Goal: Check status: Check status

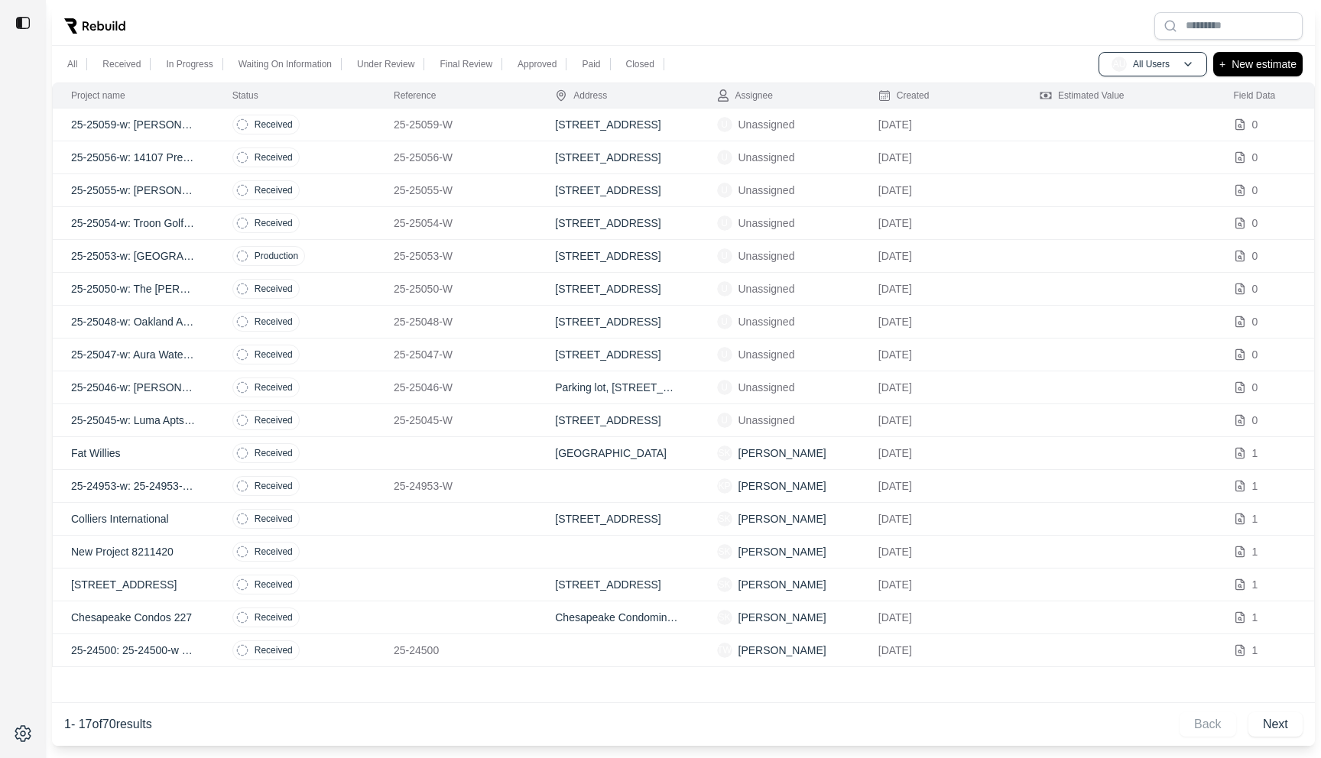
click at [109, 345] on td "25-25047-w: Aura Watermark 3093" at bounding box center [133, 355] width 161 height 33
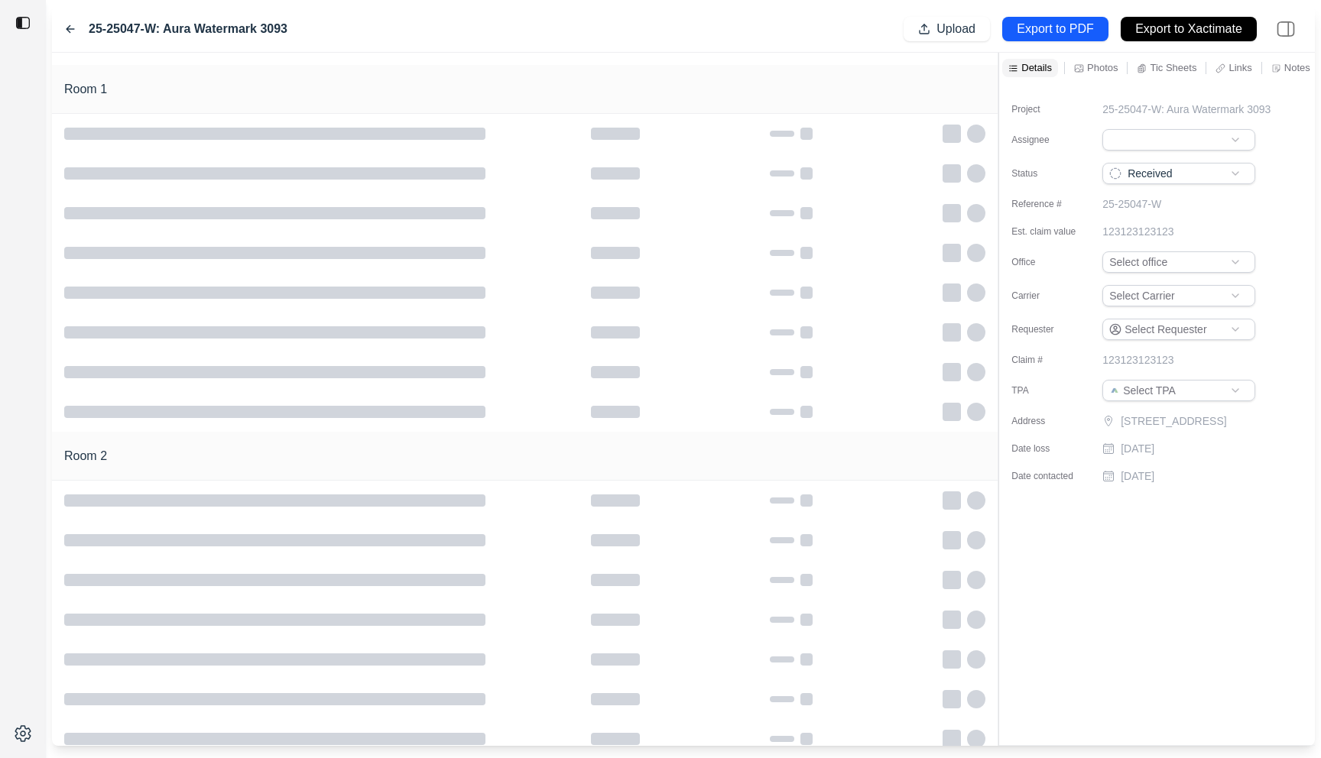
click at [70, 27] on icon at bounding box center [70, 29] width 12 height 12
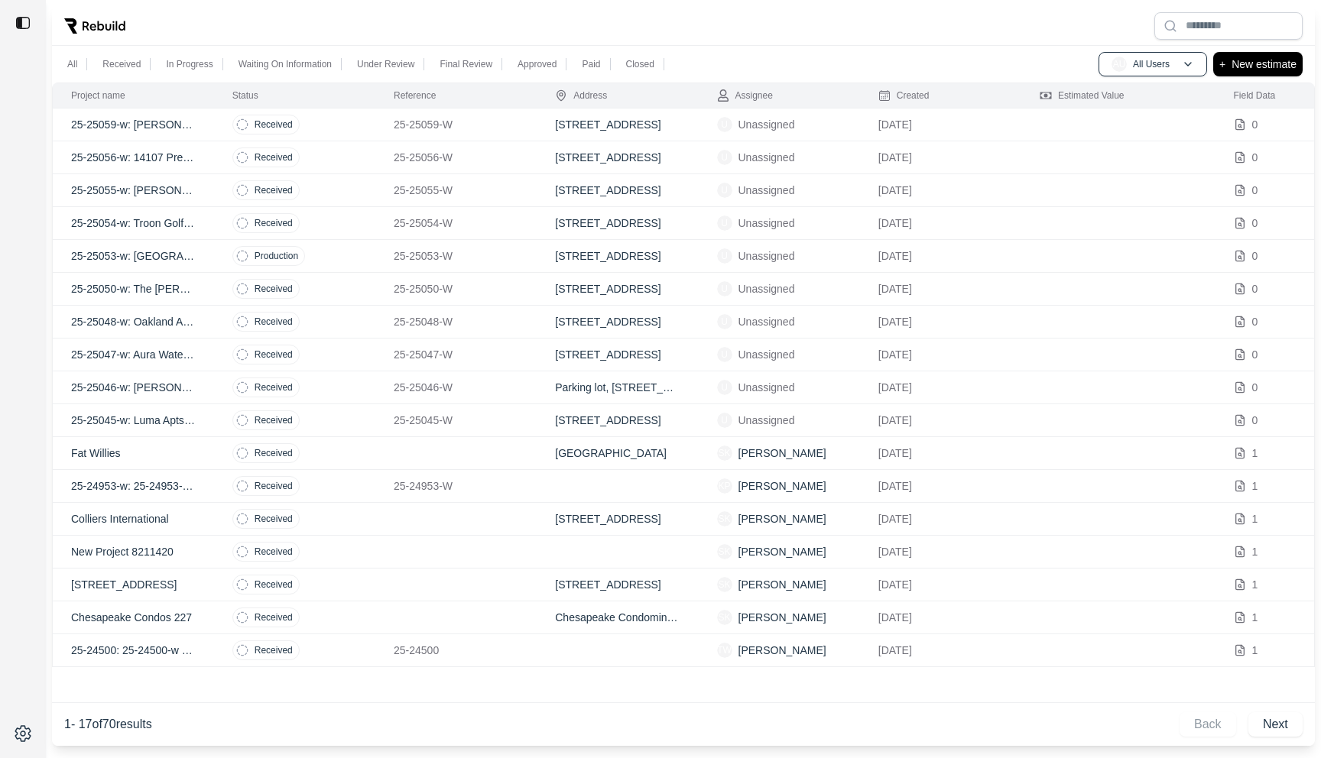
click at [182, 196] on p "25-25055-w: [PERSON_NAME]" at bounding box center [133, 190] width 125 height 15
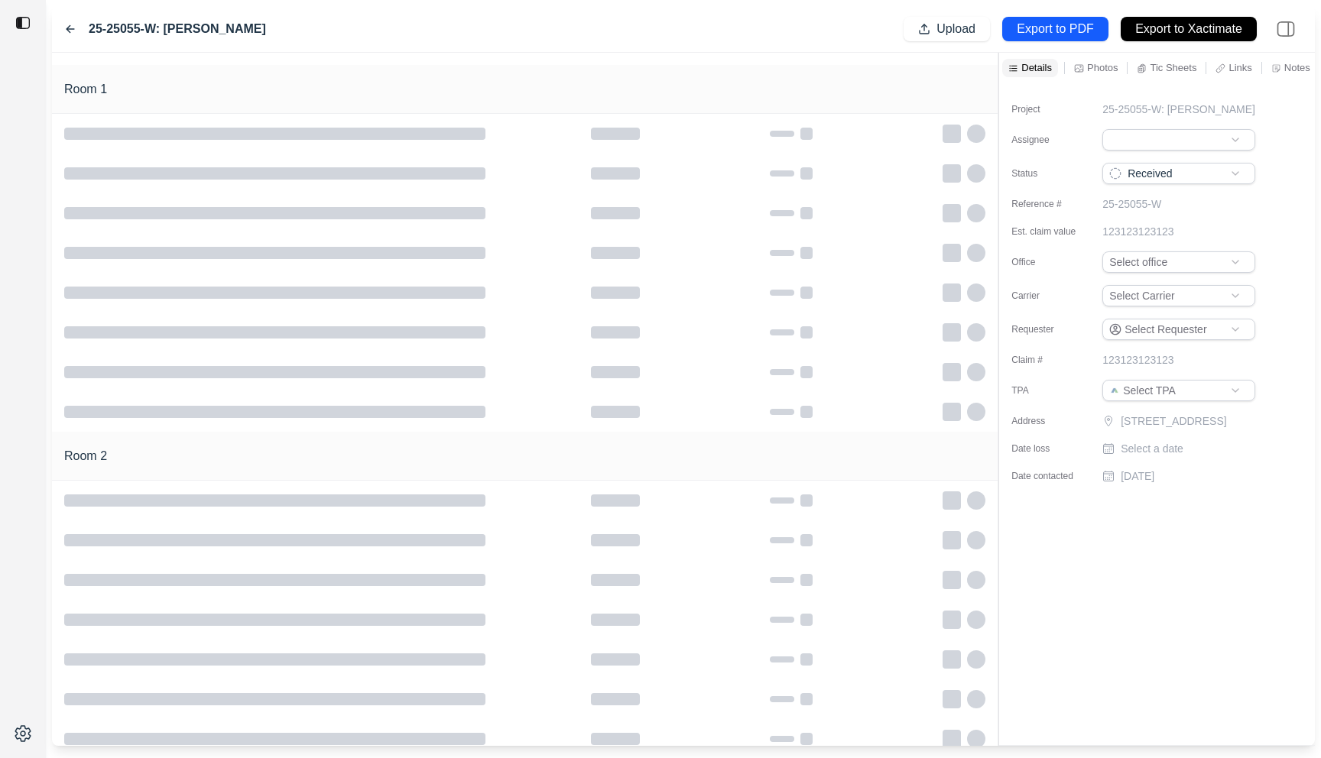
click at [69, 29] on icon at bounding box center [70, 29] width 8 height 7
